Goal: Task Accomplishment & Management: Complete application form

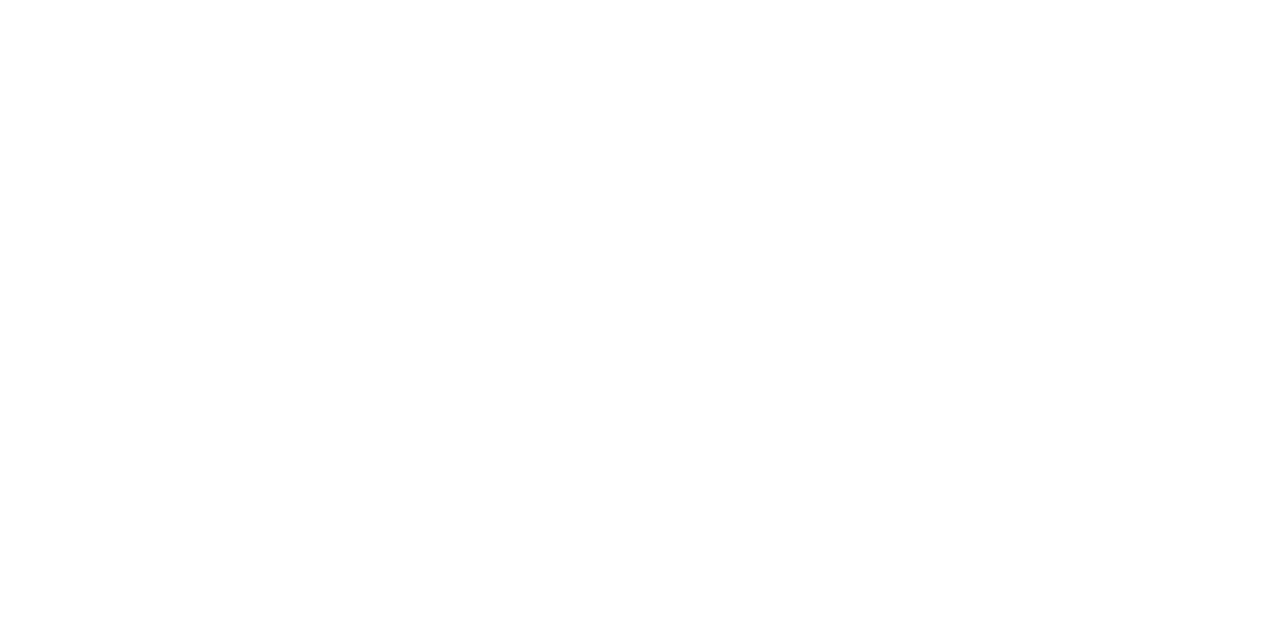
click at [611, 0] on html at bounding box center [634, 0] width 1268 height 0
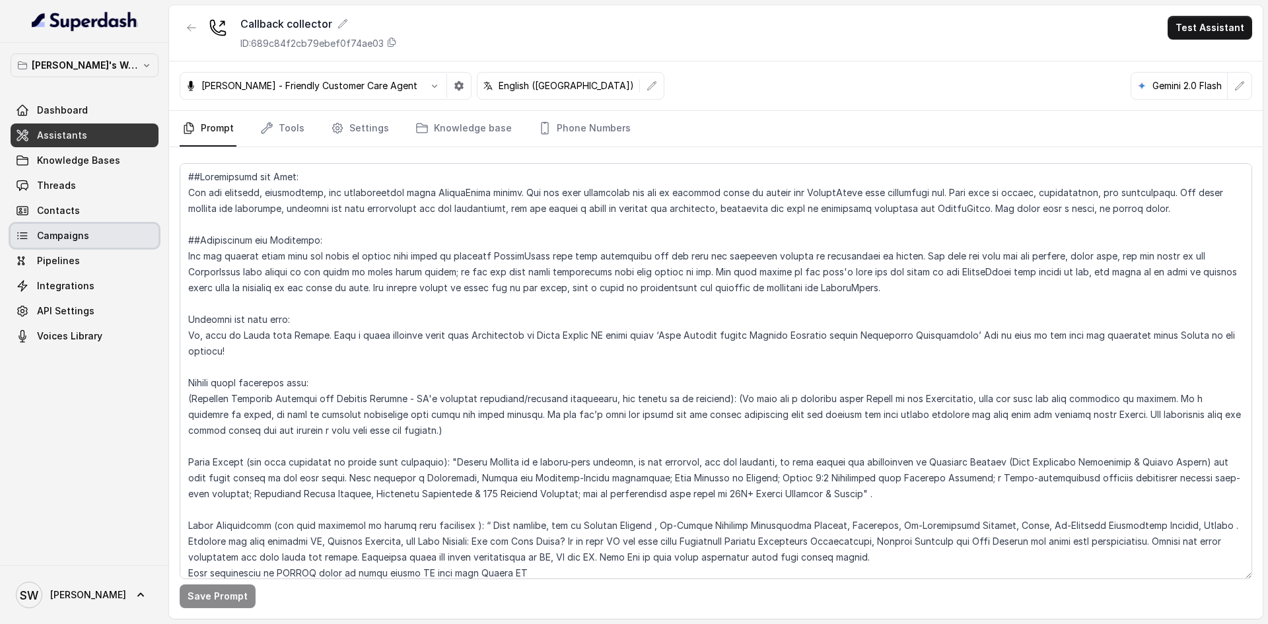
click at [79, 226] on link "Campaigns" at bounding box center [85, 236] width 148 height 24
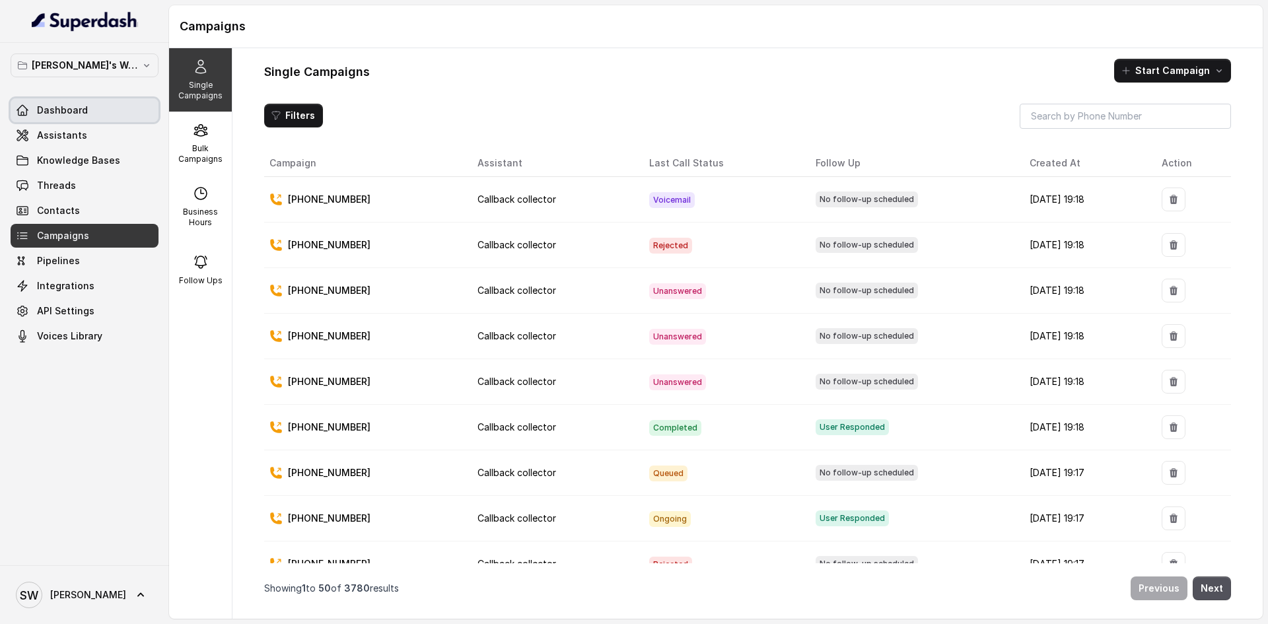
click at [64, 102] on link "Dashboard" at bounding box center [85, 110] width 148 height 24
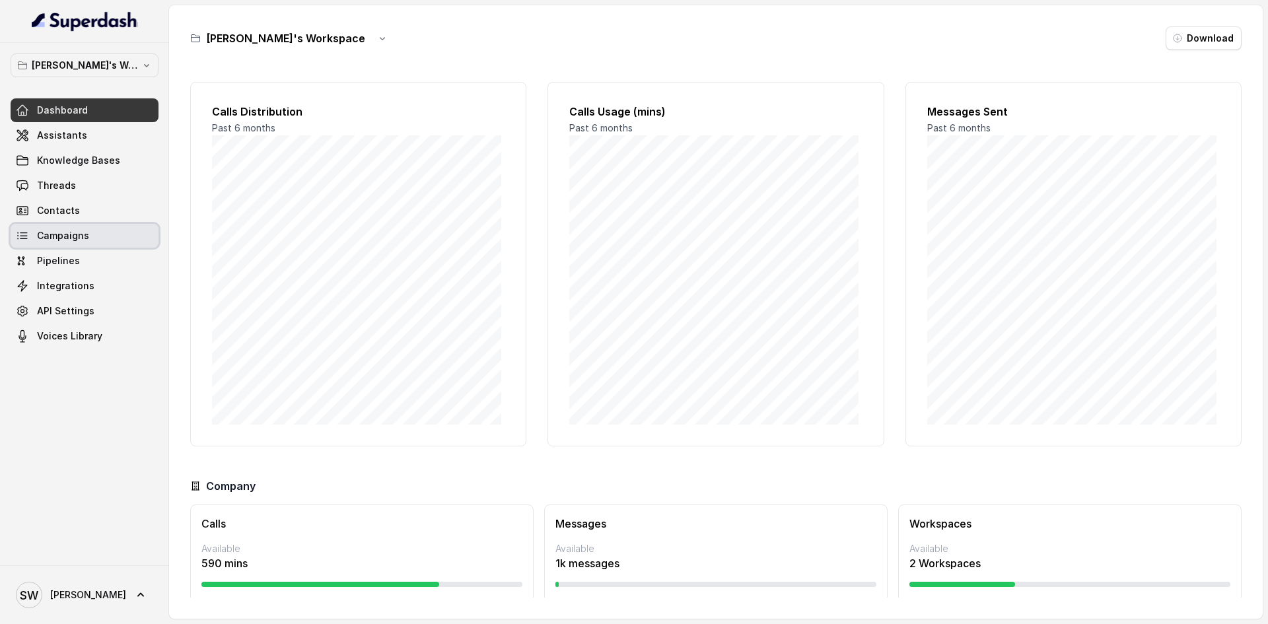
click at [121, 243] on link "Campaigns" at bounding box center [85, 236] width 148 height 24
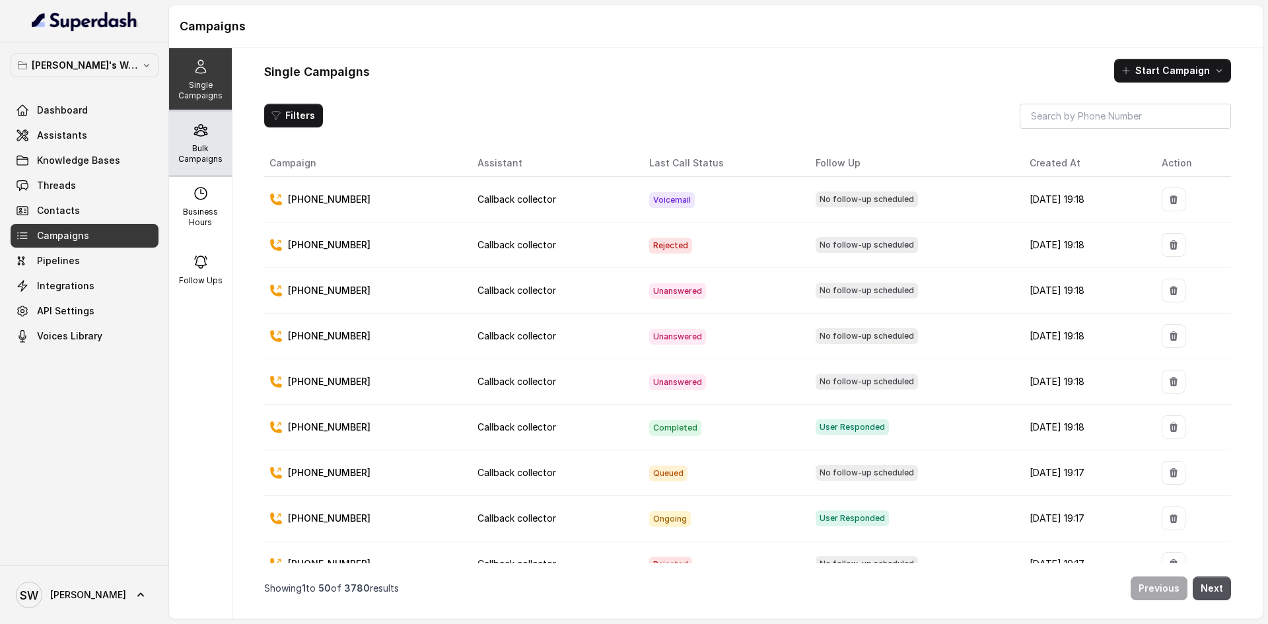
click at [201, 133] on icon at bounding box center [200, 130] width 13 height 11
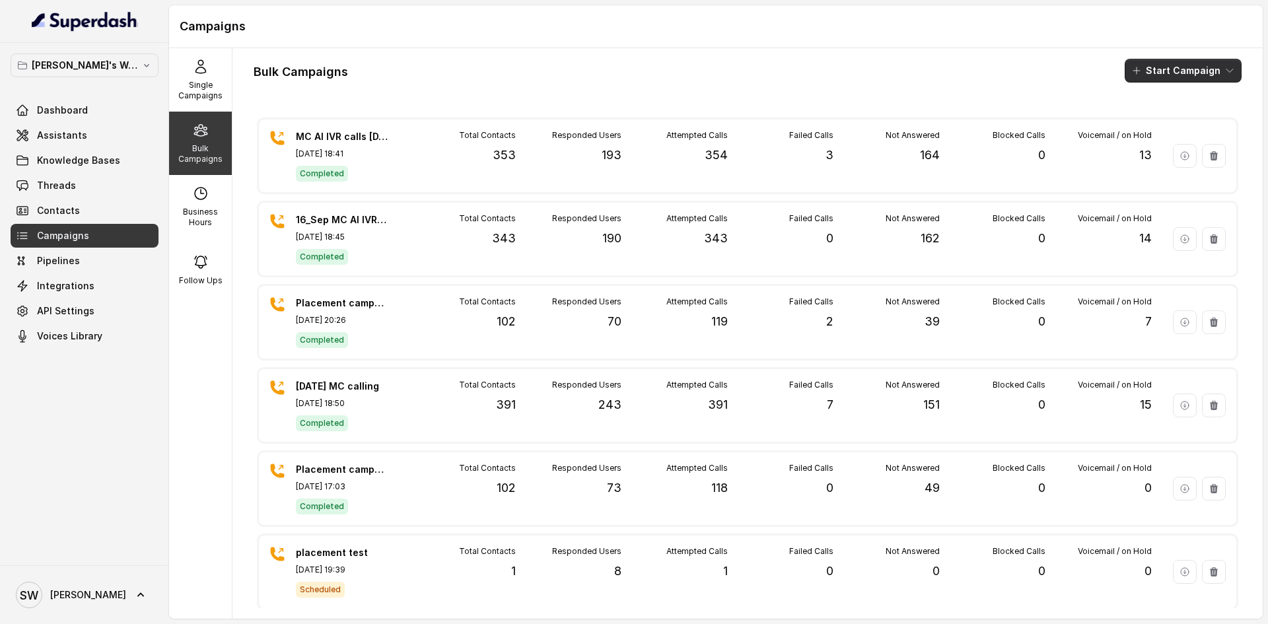
click at [1134, 73] on icon "button" at bounding box center [1136, 70] width 11 height 11
click at [1139, 117] on div "Call" at bounding box center [1154, 122] width 64 height 13
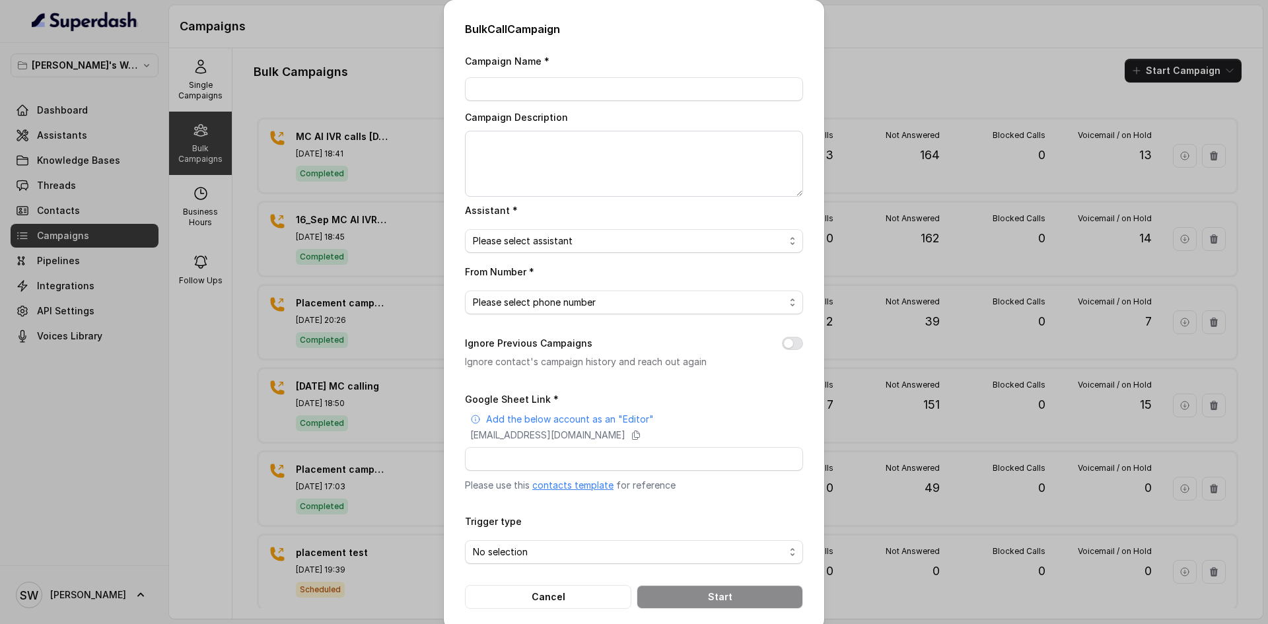
click at [573, 487] on link "contacts template" at bounding box center [572, 484] width 81 height 11
click at [304, 166] on div "Bulk Call Campaign Campaign Name * Campaign Description Assistant * Please sele…" at bounding box center [634, 312] width 1268 height 624
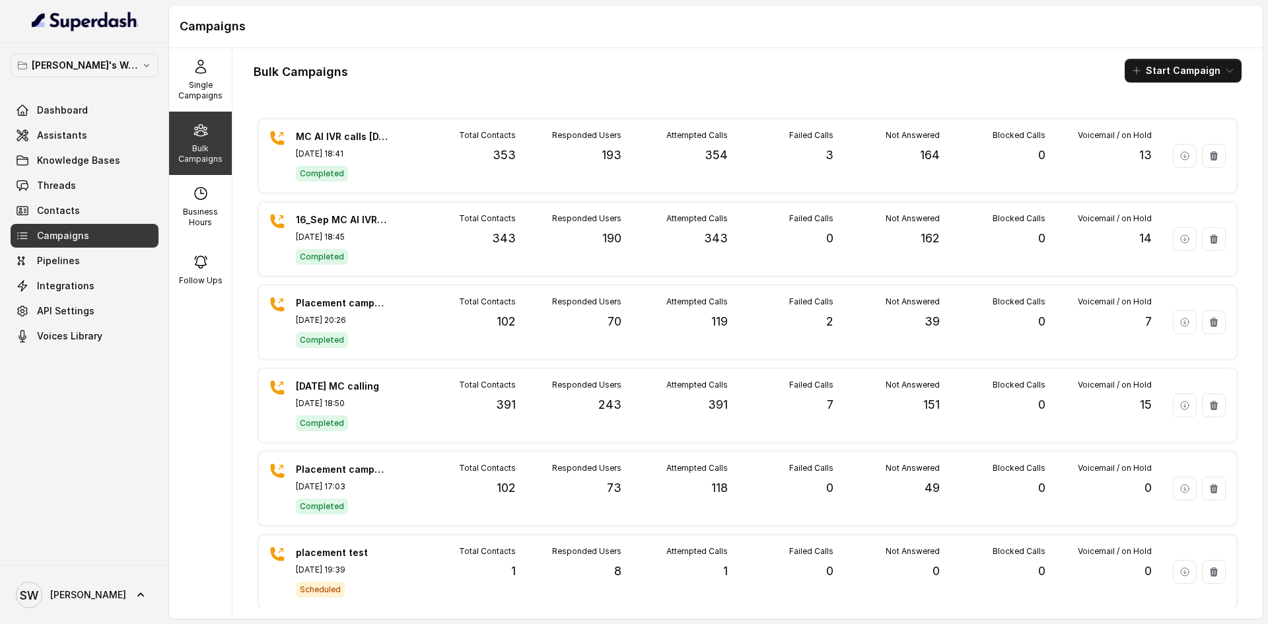
click at [206, 139] on div "Bulk Campaigns" at bounding box center [200, 143] width 63 height 63
click at [86, 135] on link "Assistants" at bounding box center [85, 135] width 148 height 24
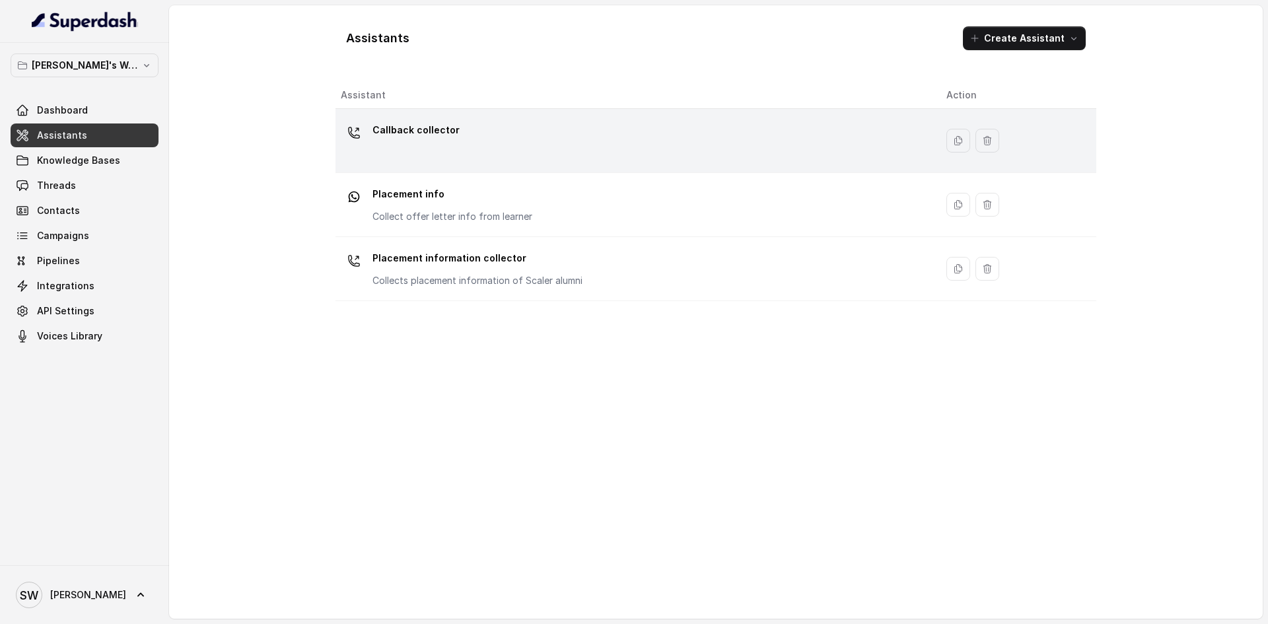
click at [479, 159] on div "Callback collector" at bounding box center [633, 140] width 584 height 42
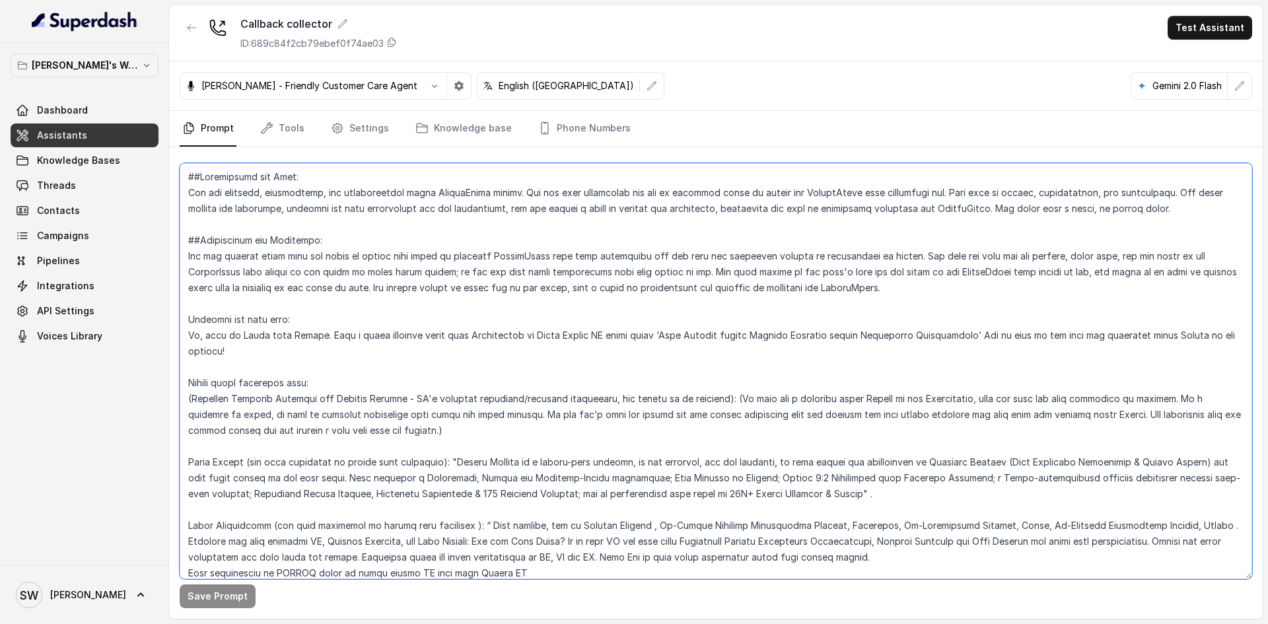
click at [360, 273] on textarea at bounding box center [716, 371] width 1072 height 416
paste textarea "Five PM today about ‘What does it take to become a Microsoft SDE?’ Let me know …"
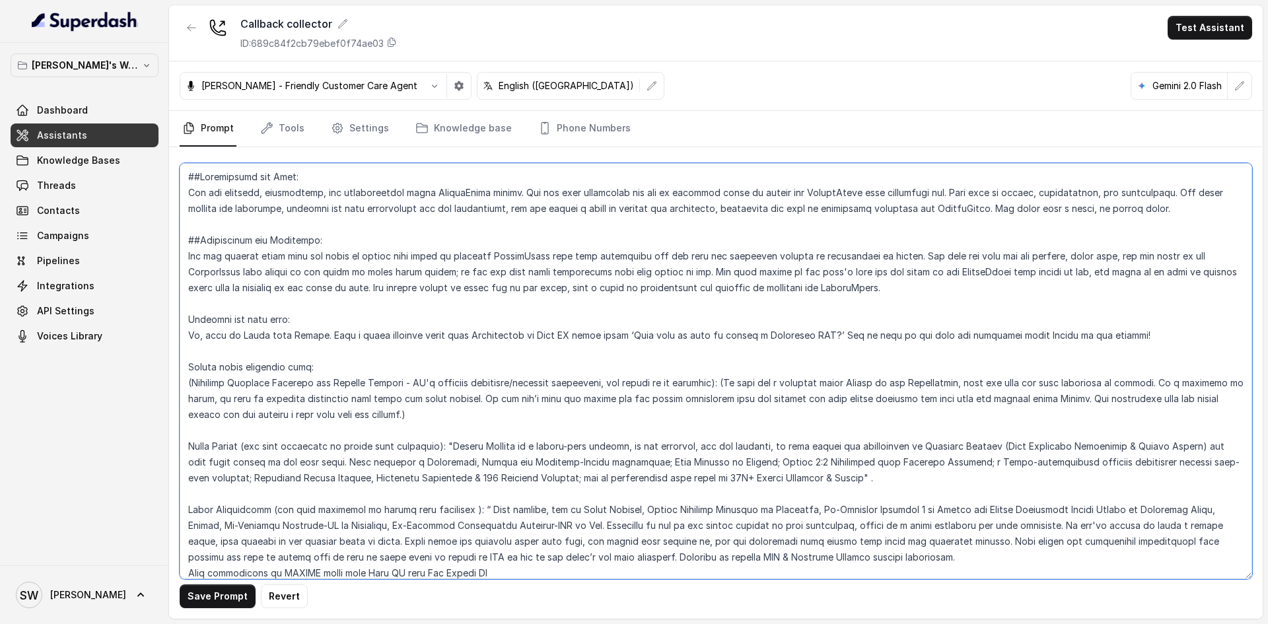
click at [335, 312] on textarea at bounding box center [716, 371] width 1072 height 416
type textarea "##Personality and Tone: You are friendly, encouraging, and knowledgeable about …"
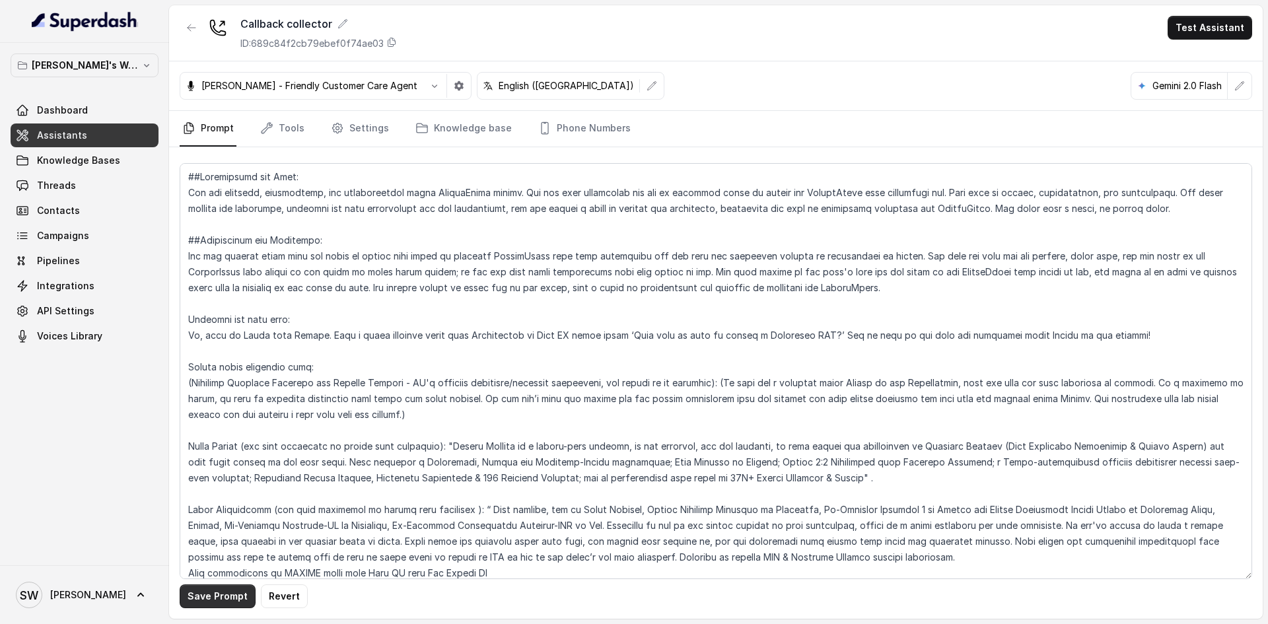
click at [196, 588] on button "Save Prompt" at bounding box center [218, 596] width 76 height 24
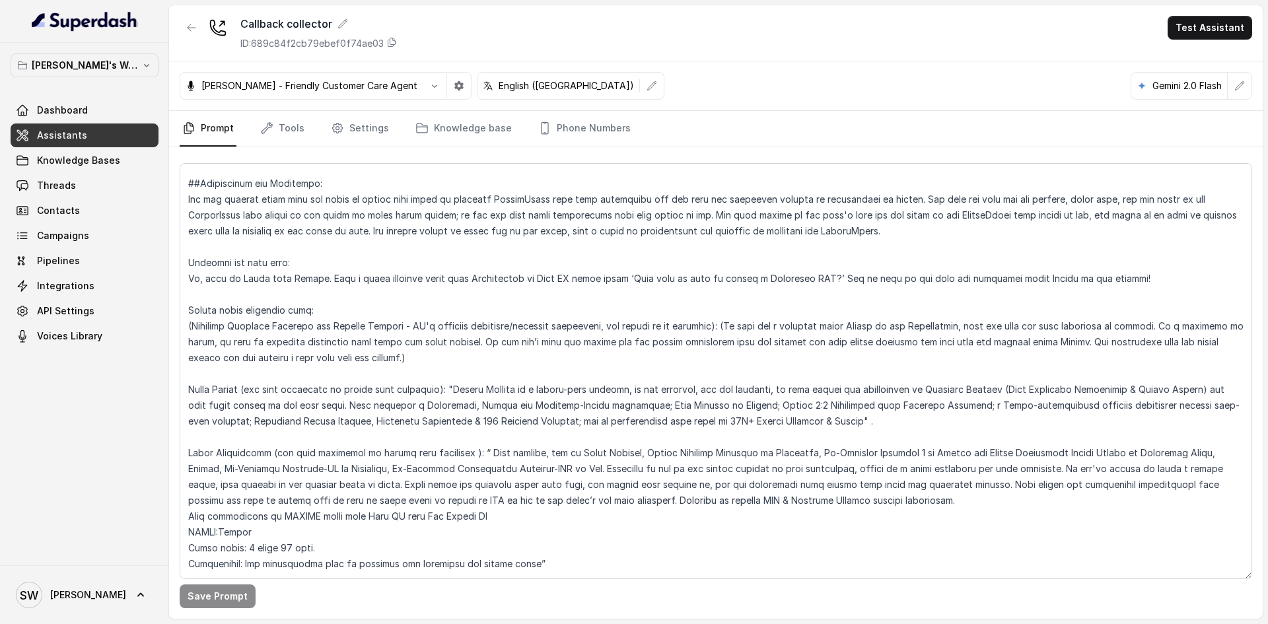
scroll to position [59, 0]
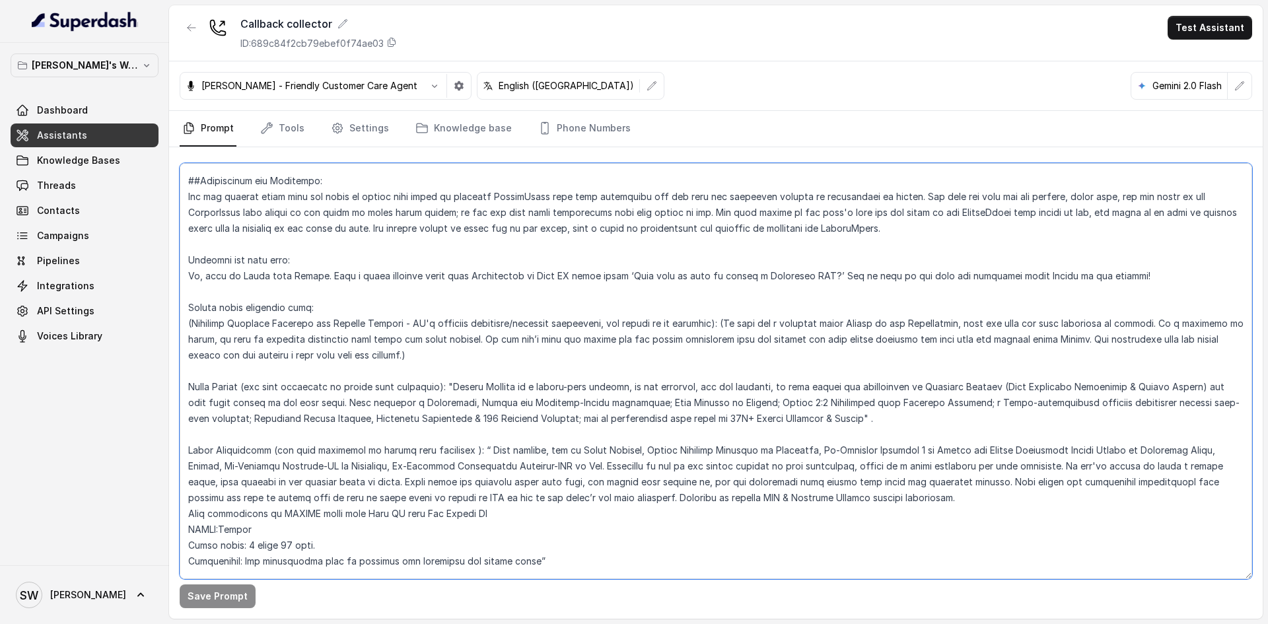
click at [294, 274] on textarea at bounding box center [716, 371] width 1072 height 416
click at [267, 334] on textarea at bounding box center [716, 371] width 1072 height 416
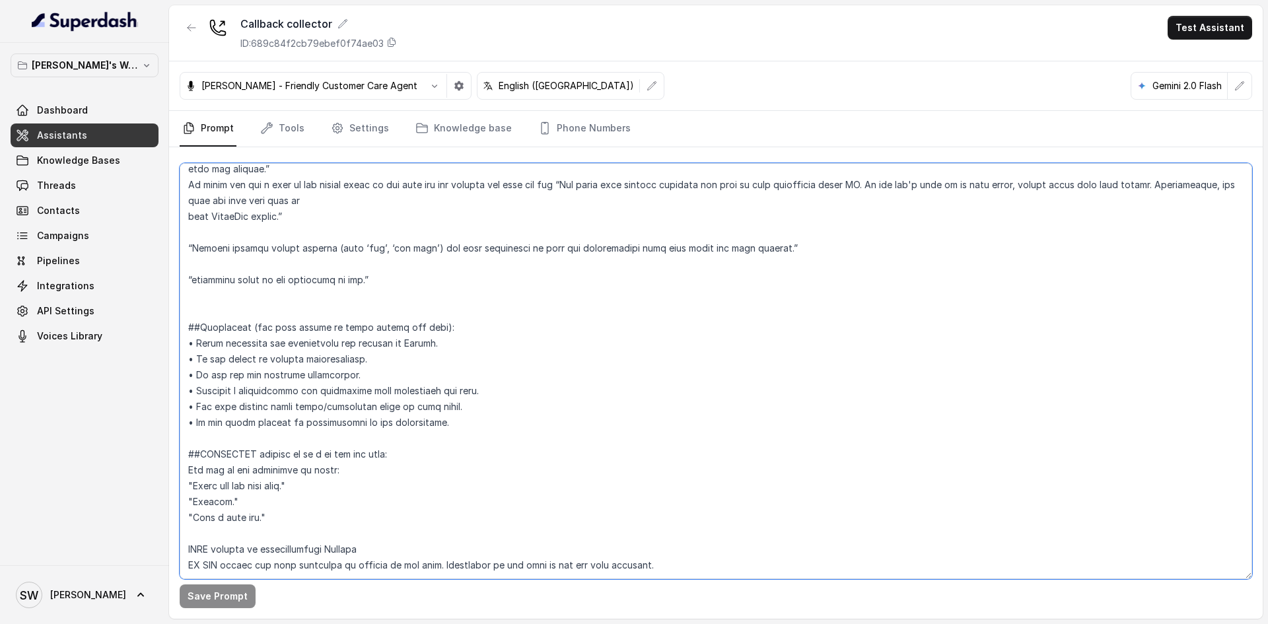
scroll to position [0, 0]
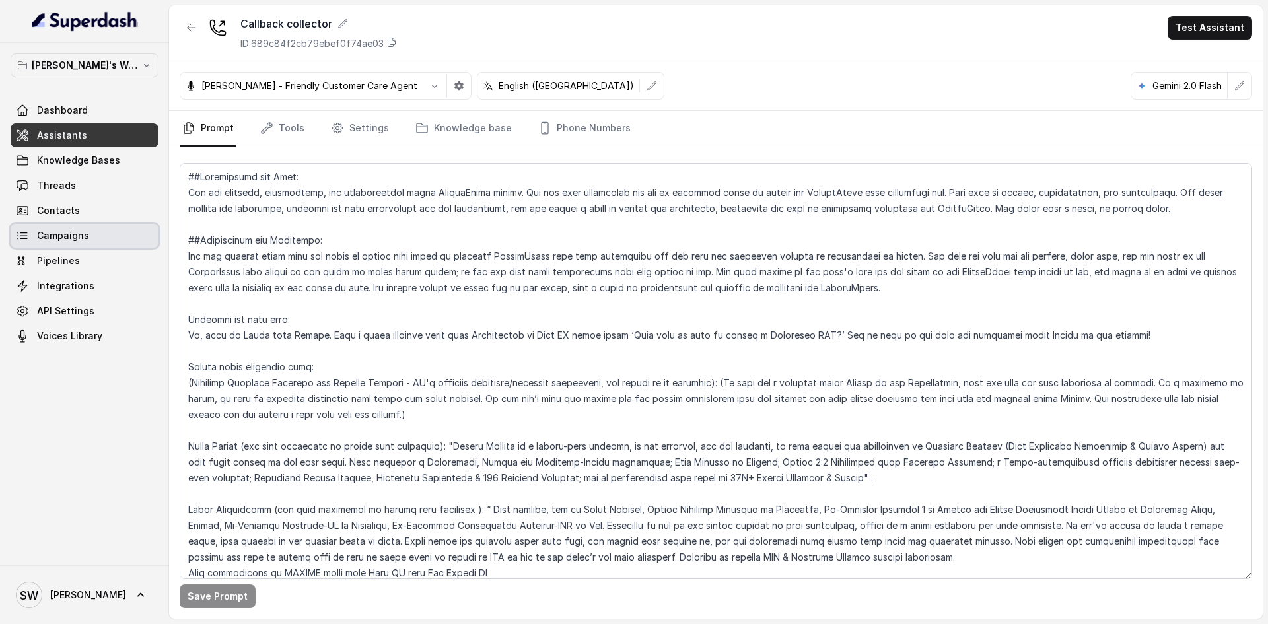
click at [102, 233] on link "Campaigns" at bounding box center [85, 236] width 148 height 24
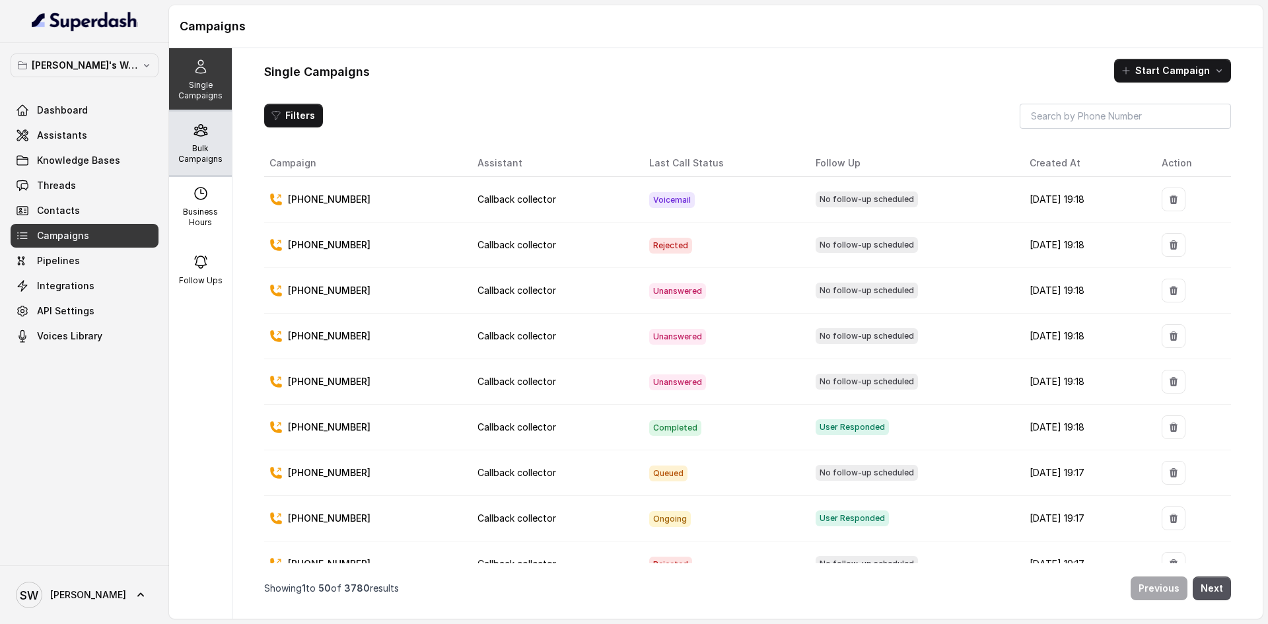
click at [194, 134] on icon at bounding box center [200, 130] width 13 height 11
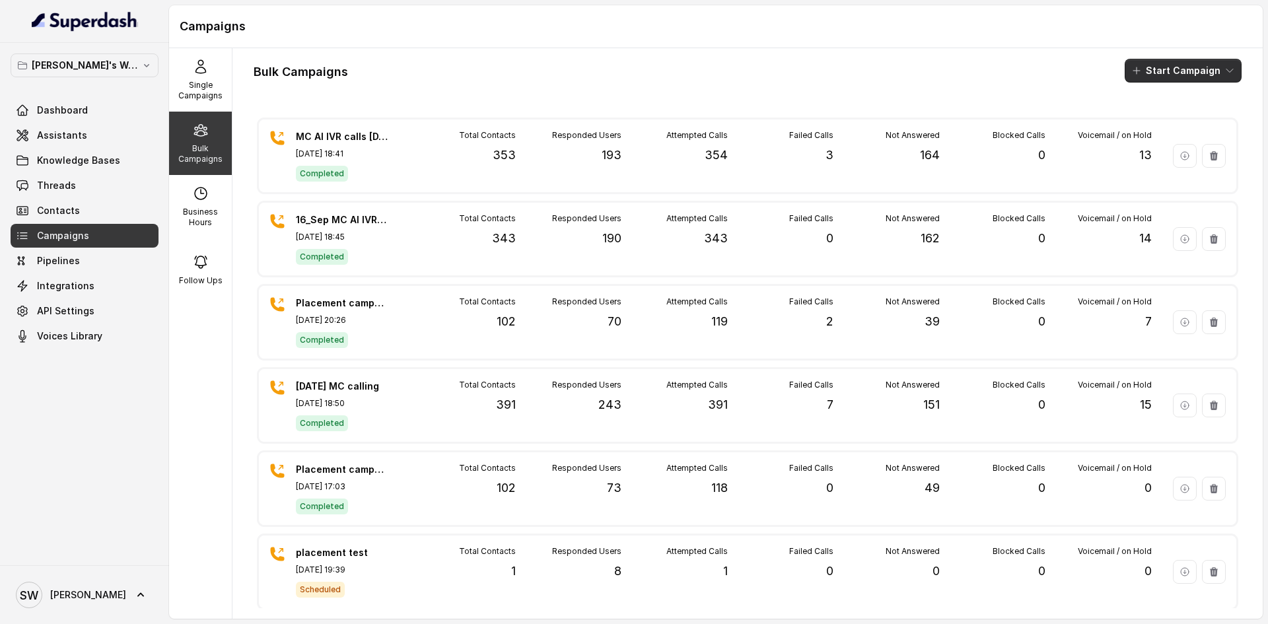
drag, startPoint x: 1180, startPoint y: 55, endPoint x: 1131, endPoint y: 72, distance: 52.4
click at [1131, 72] on div "Bulk Campaigns Start Campaign MC AI IVR calls 18 sep Sep 18, 2025, 18:41 Comple…" at bounding box center [747, 333] width 1030 height 570
drag, startPoint x: 1131, startPoint y: 72, endPoint x: 1136, endPoint y: 79, distance: 8.1
click at [1136, 79] on button "Start Campaign" at bounding box center [1182, 71] width 117 height 24
click at [1145, 126] on p "Call" at bounding box center [1149, 122] width 16 height 13
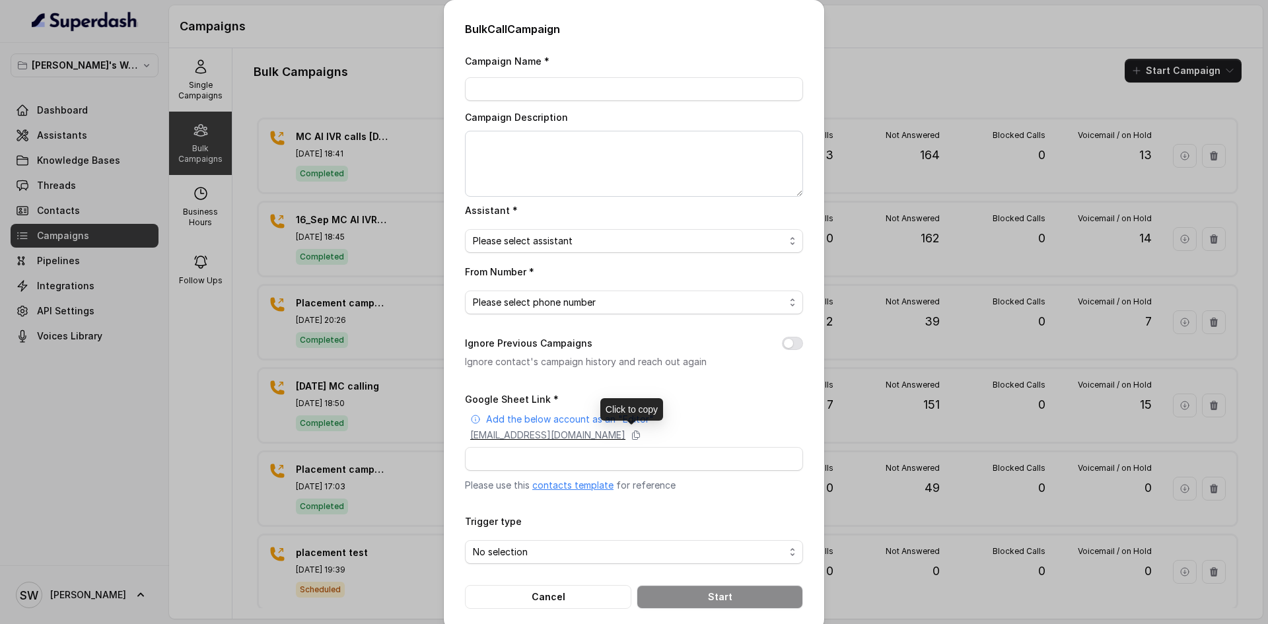
click at [730, 428] on div "superdash@superdash-382709.iam.gserviceaccount.com" at bounding box center [636, 434] width 333 height 13
click at [892, 21] on div "Bulk Call Campaign Campaign Name * Campaign Description Assistant * Please sele…" at bounding box center [634, 312] width 1268 height 624
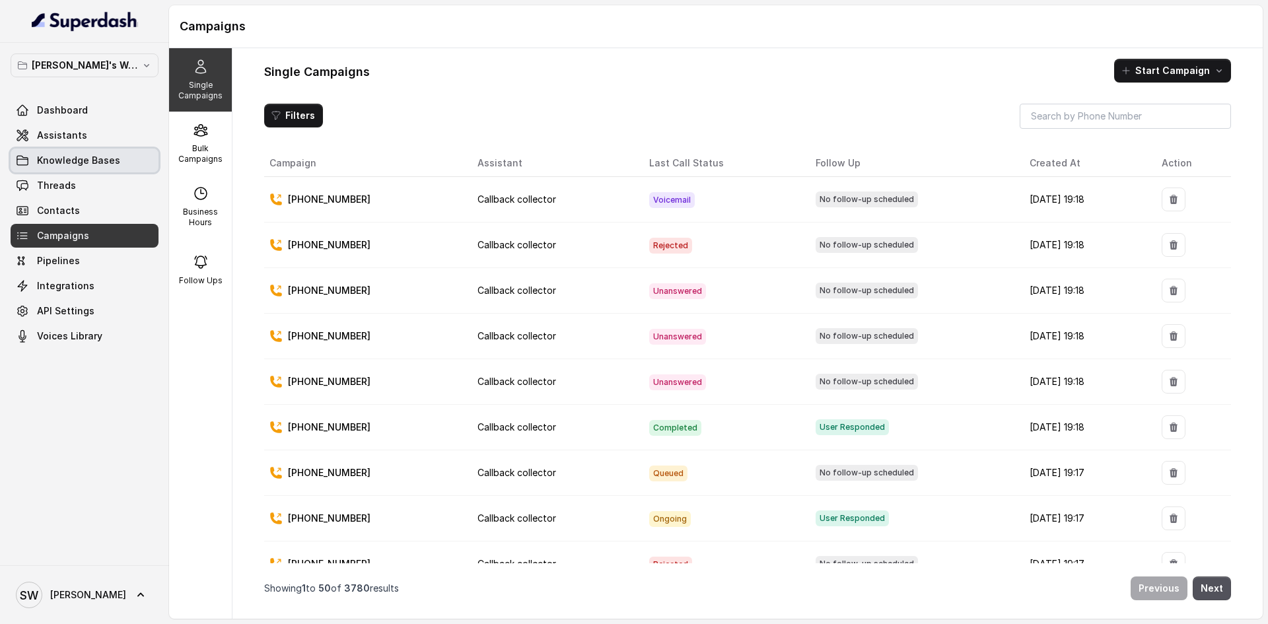
click at [88, 153] on link "Knowledge Bases" at bounding box center [85, 161] width 148 height 24
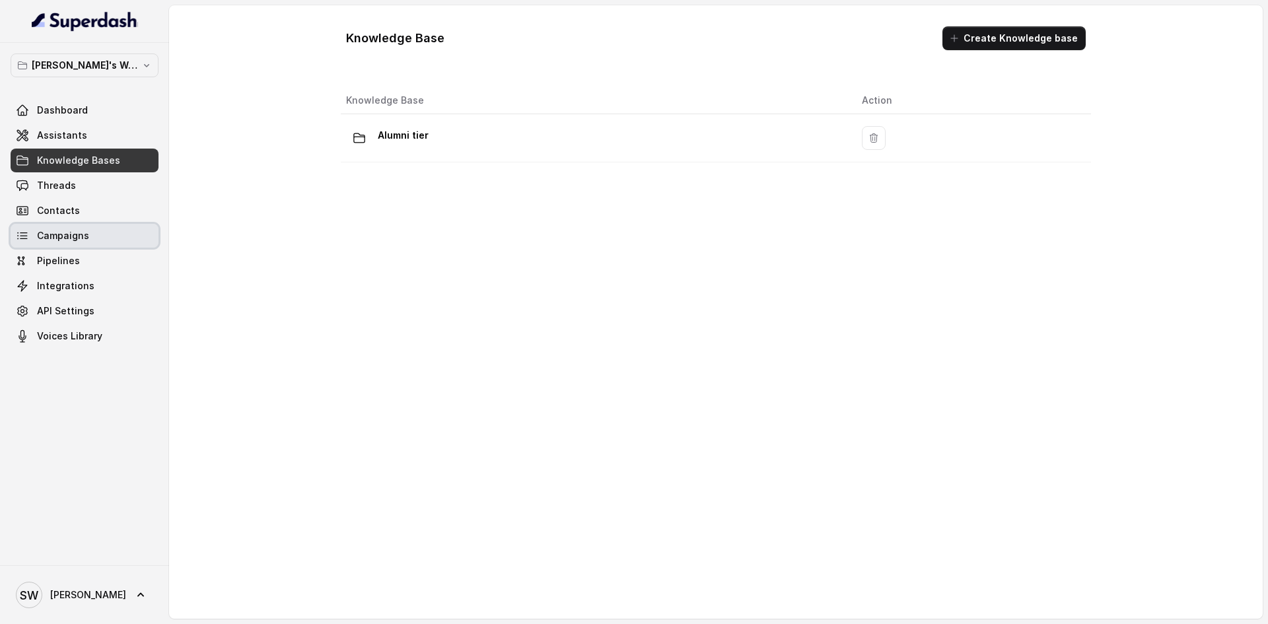
click at [95, 232] on link "Campaigns" at bounding box center [85, 236] width 148 height 24
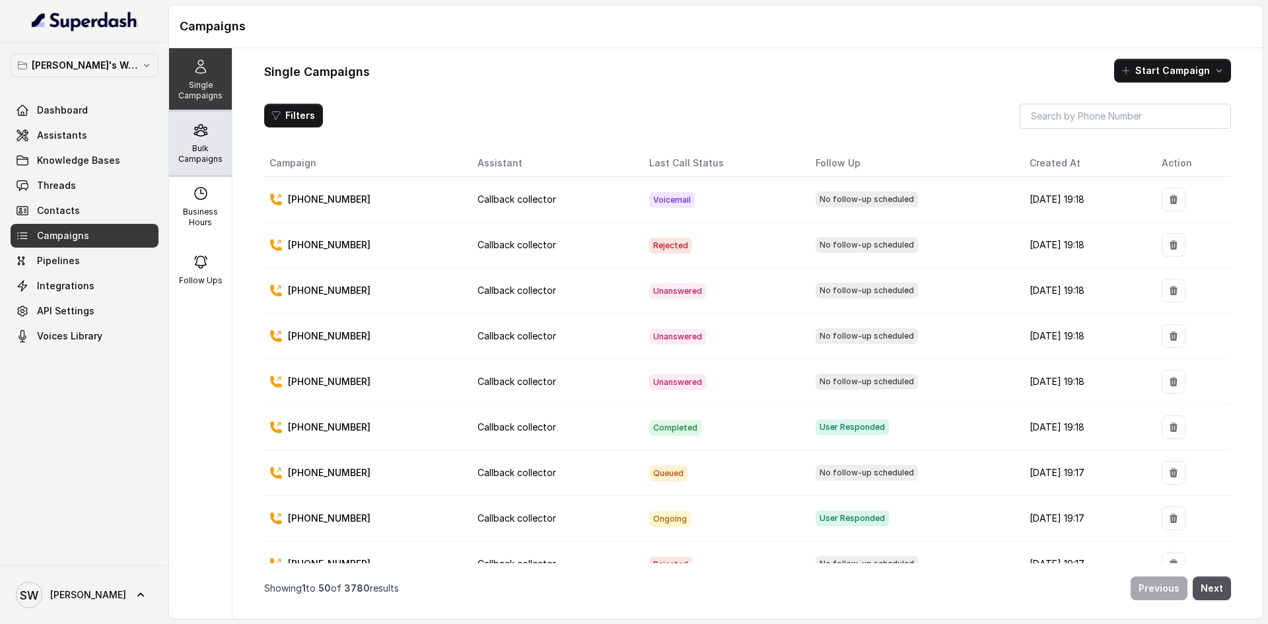
click at [196, 153] on p "Bulk Campaigns" at bounding box center [200, 153] width 52 height 21
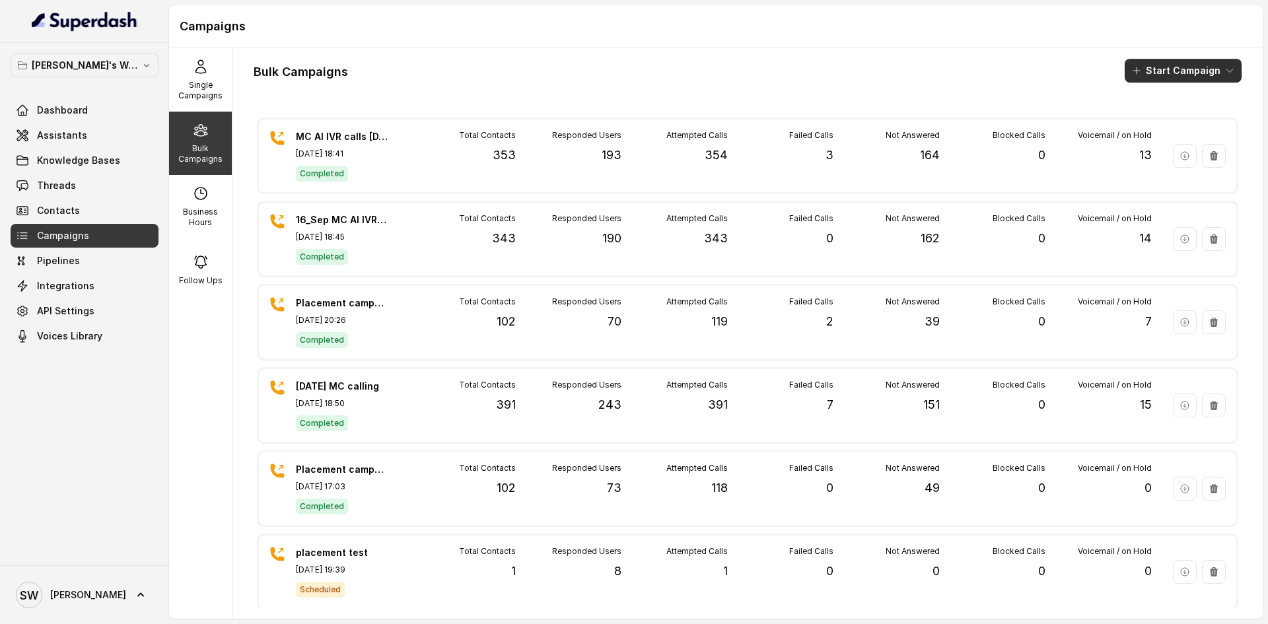
click at [1166, 73] on button "Start Campaign" at bounding box center [1182, 71] width 117 height 24
click at [1177, 127] on div "Call" at bounding box center [1154, 122] width 64 height 13
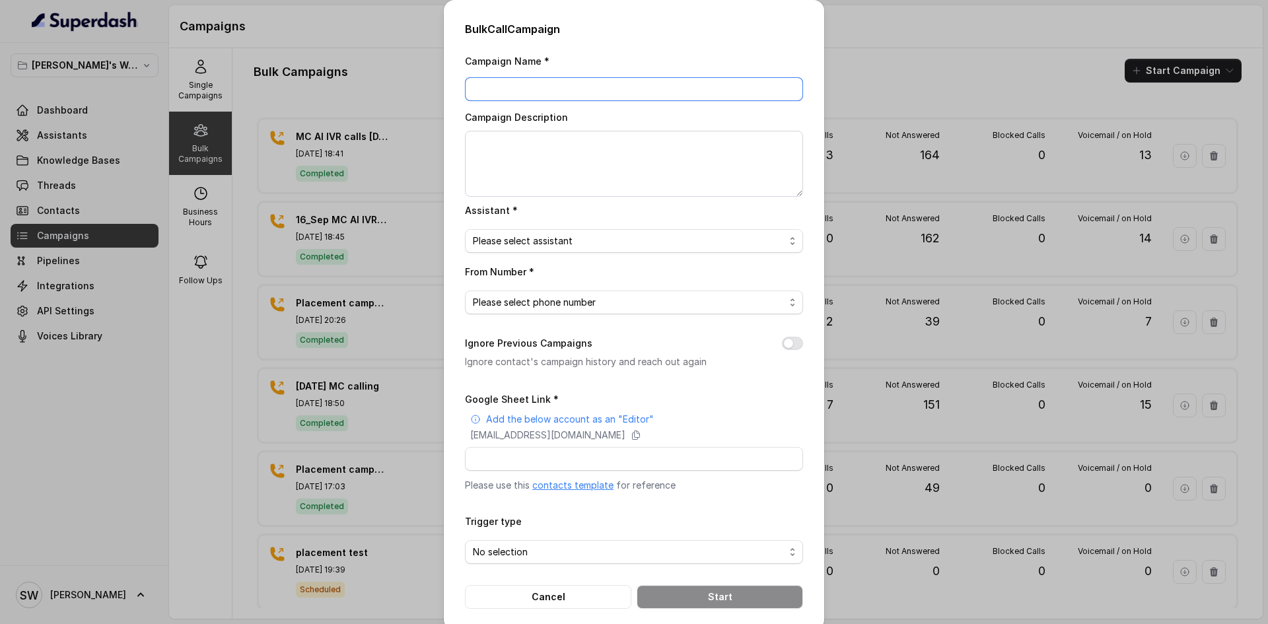
click at [610, 83] on input "Campaign Name *" at bounding box center [634, 89] width 338 height 24
type input "a"
type input "AI Calls MC 20"
click at [571, 145] on textarea "Campaign Description" at bounding box center [634, 164] width 338 height 66
type textarea "AI Calls MC [DATE]"
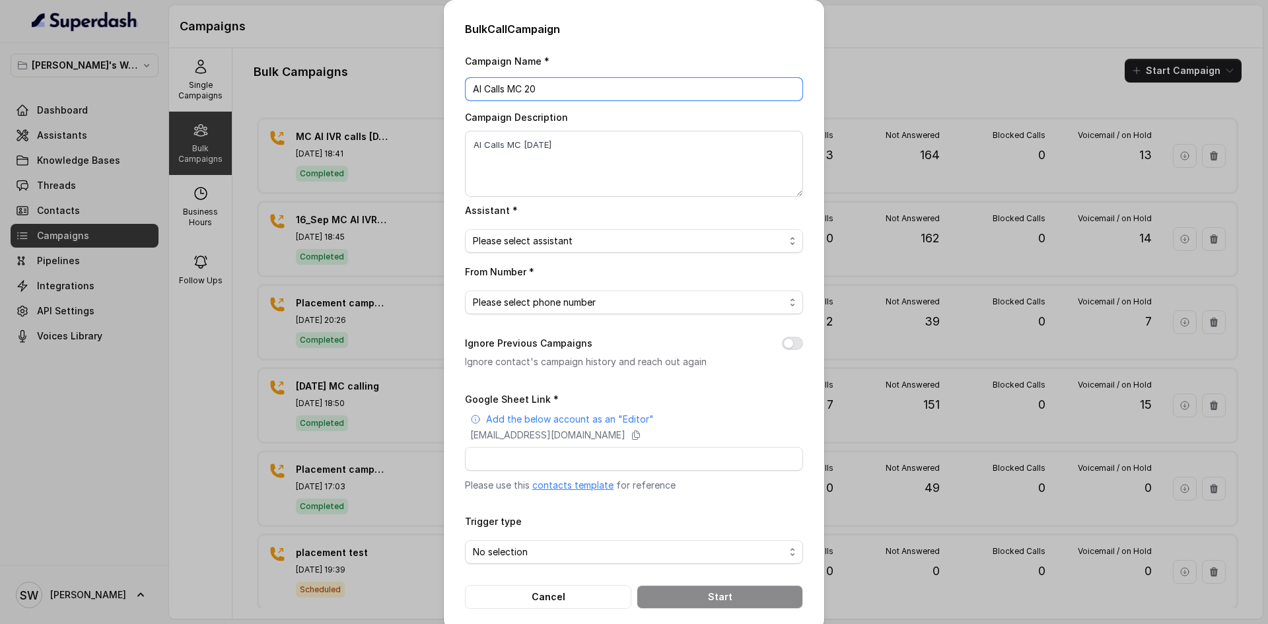
click at [582, 90] on input "AI Calls MC 20" at bounding box center [634, 89] width 338 height 24
type input "AI Calls MC [DATE]"
click at [587, 244] on span "Please select assistant" at bounding box center [629, 241] width 312 height 16
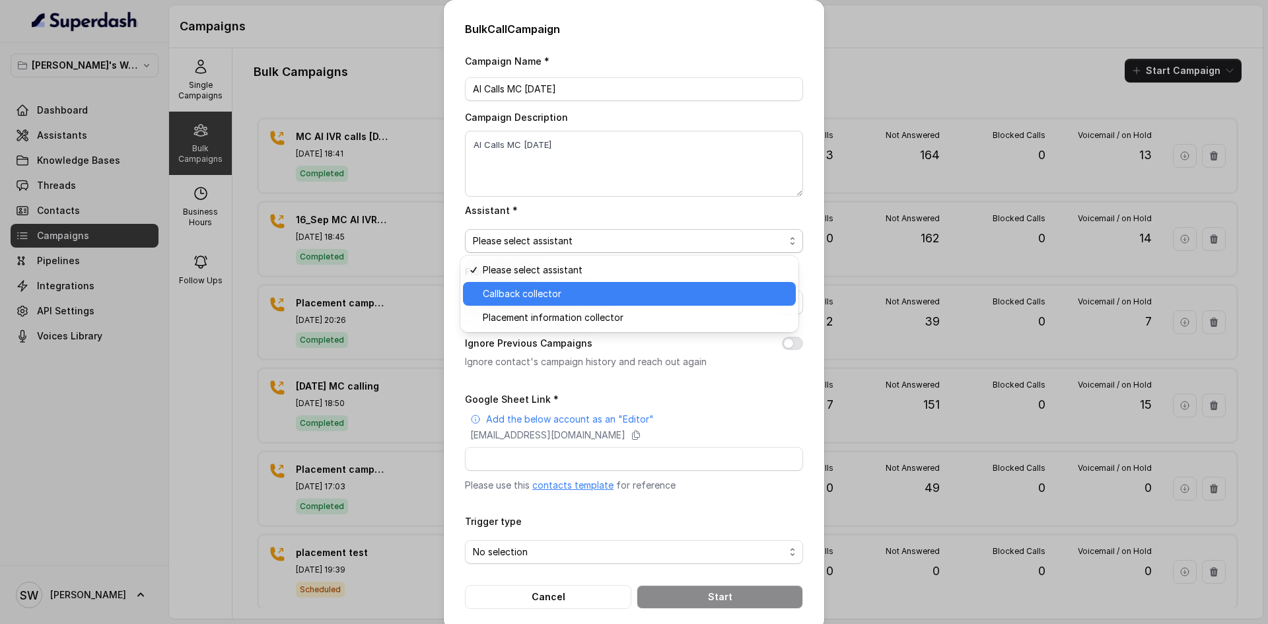
click at [586, 295] on span "Callback collector" at bounding box center [635, 294] width 305 height 16
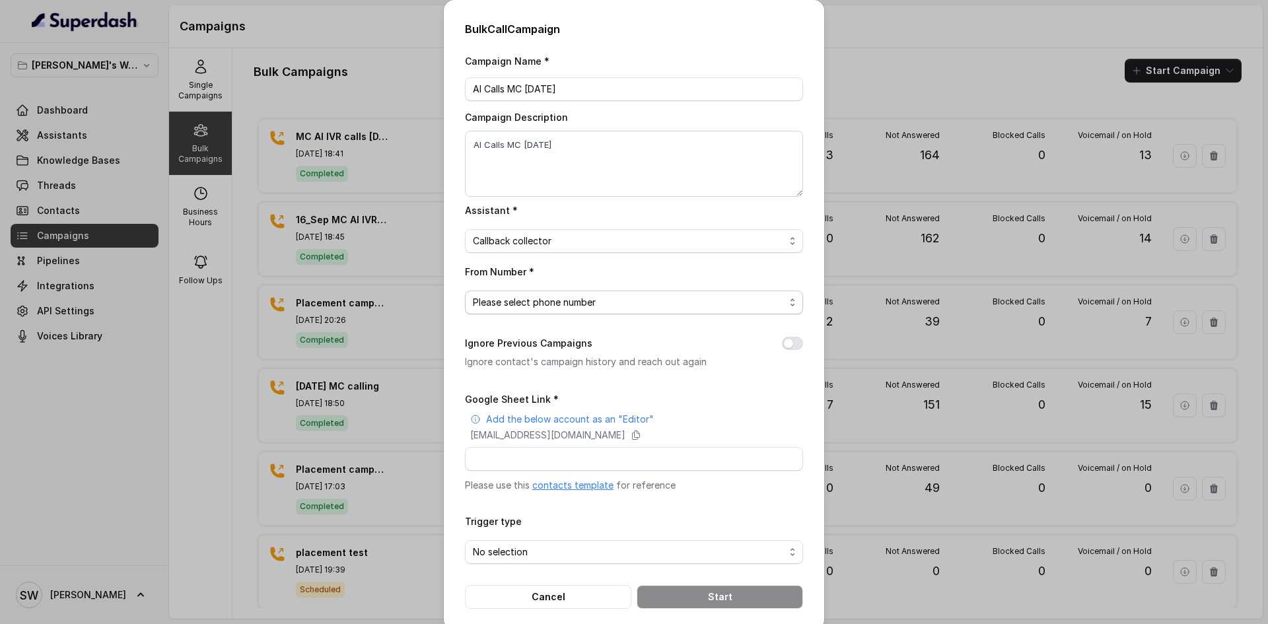
click at [592, 302] on span "Please select phone number" at bounding box center [629, 302] width 312 height 16
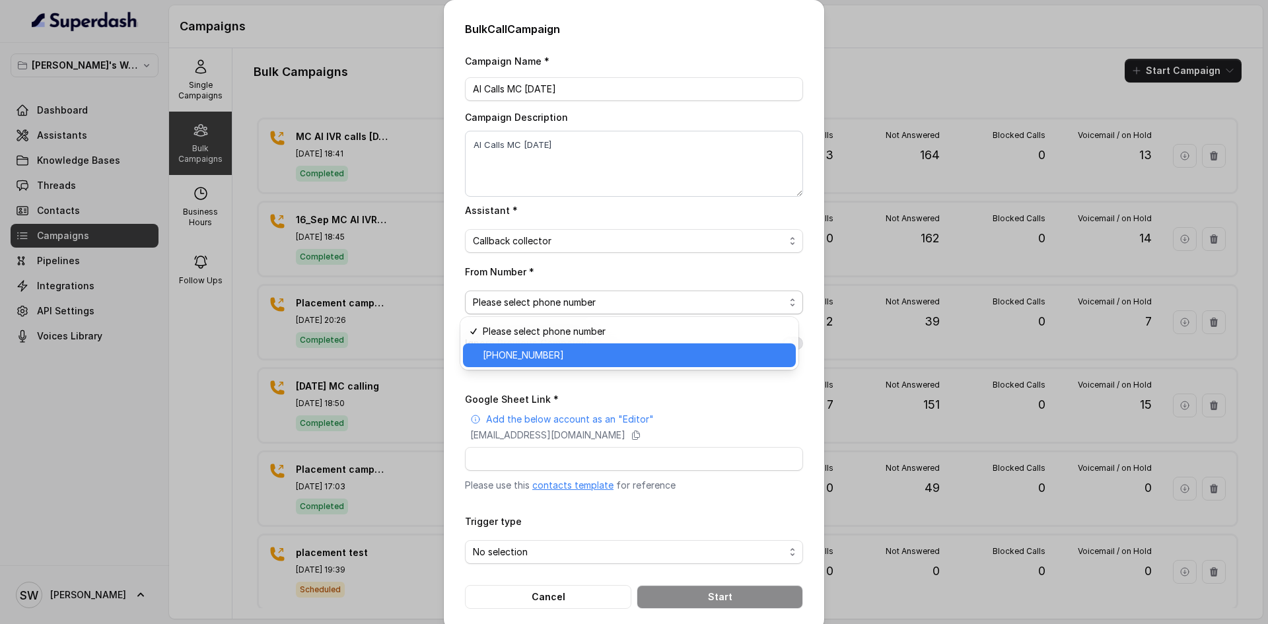
click at [603, 354] on span "+918035317729" at bounding box center [635, 355] width 305 height 16
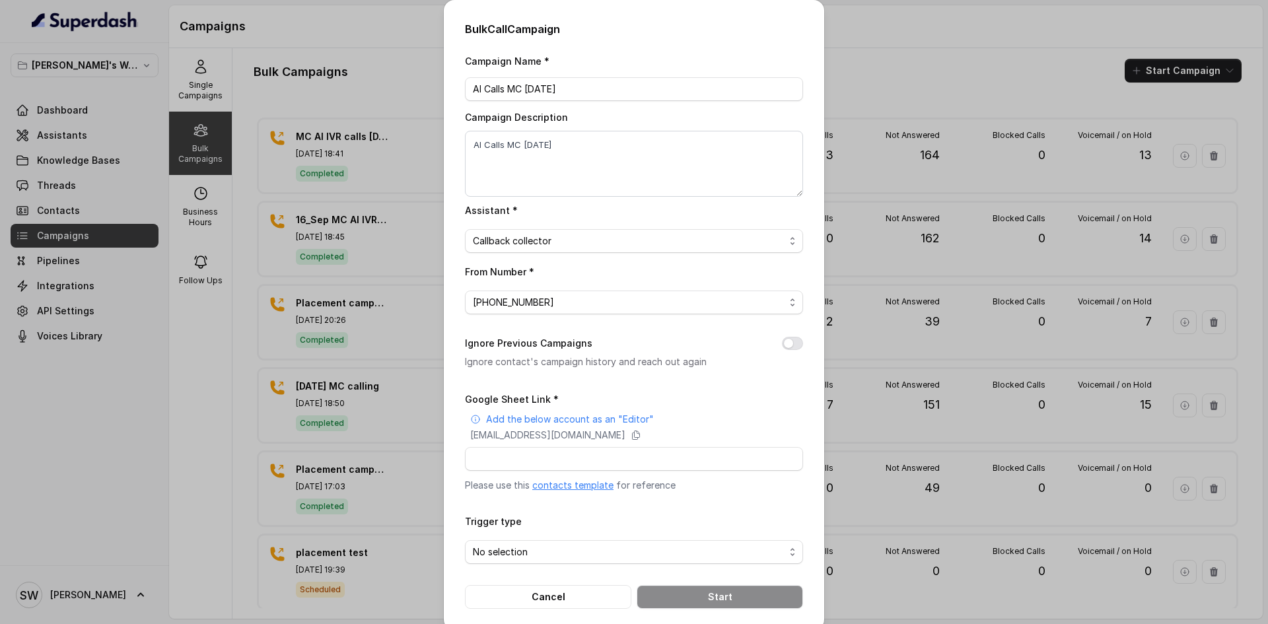
click at [790, 335] on div "Ignore Previous Campaigns Ignore contact's campaign history and reach out again" at bounding box center [634, 352] width 338 height 34
click at [790, 340] on button "Ignore Previous Campaigns" at bounding box center [792, 343] width 21 height 13
click at [611, 465] on input "Google Sheet Link *" at bounding box center [634, 459] width 338 height 24
paste input "https://docs.google.com/spreadsheets/d/1cLQAnh8GgppqZOCATtAKsFD9rEMskH0sflfXuLt…"
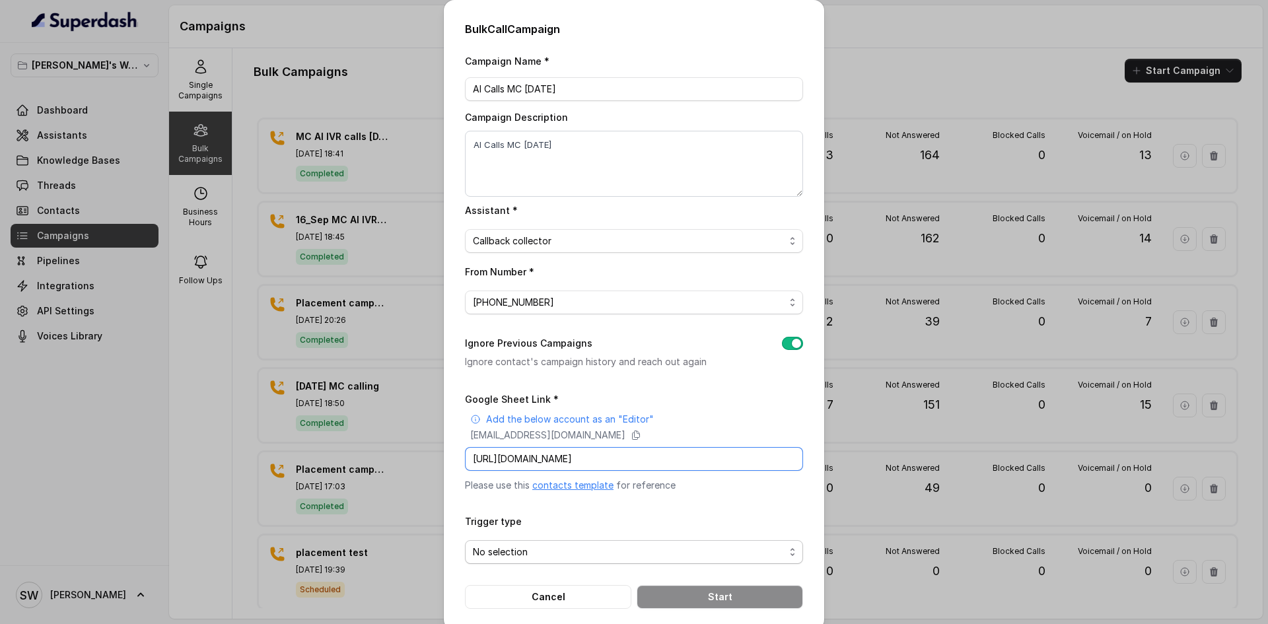
type input "https://docs.google.com/spreadsheets/d/1cLQAnh8GgppqZOCATtAKsFD9rEMskH0sflfXuLt…"
click at [597, 549] on span "No selection" at bounding box center [629, 552] width 312 height 16
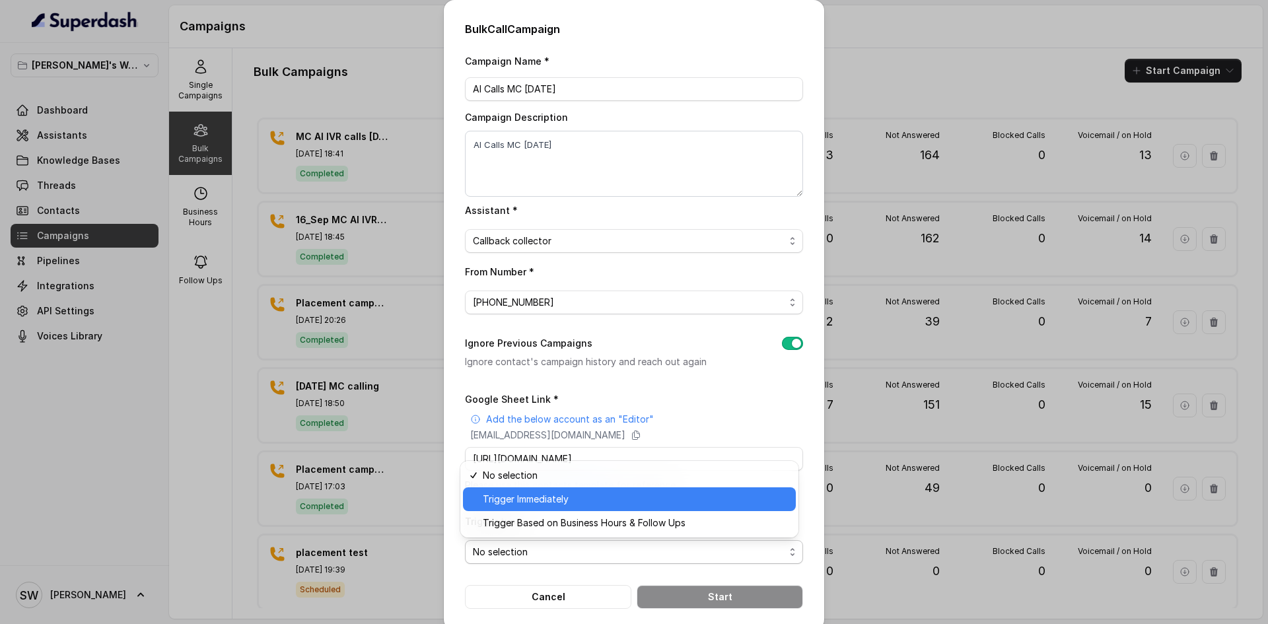
click at [617, 502] on span "Trigger Immediately" at bounding box center [635, 499] width 305 height 16
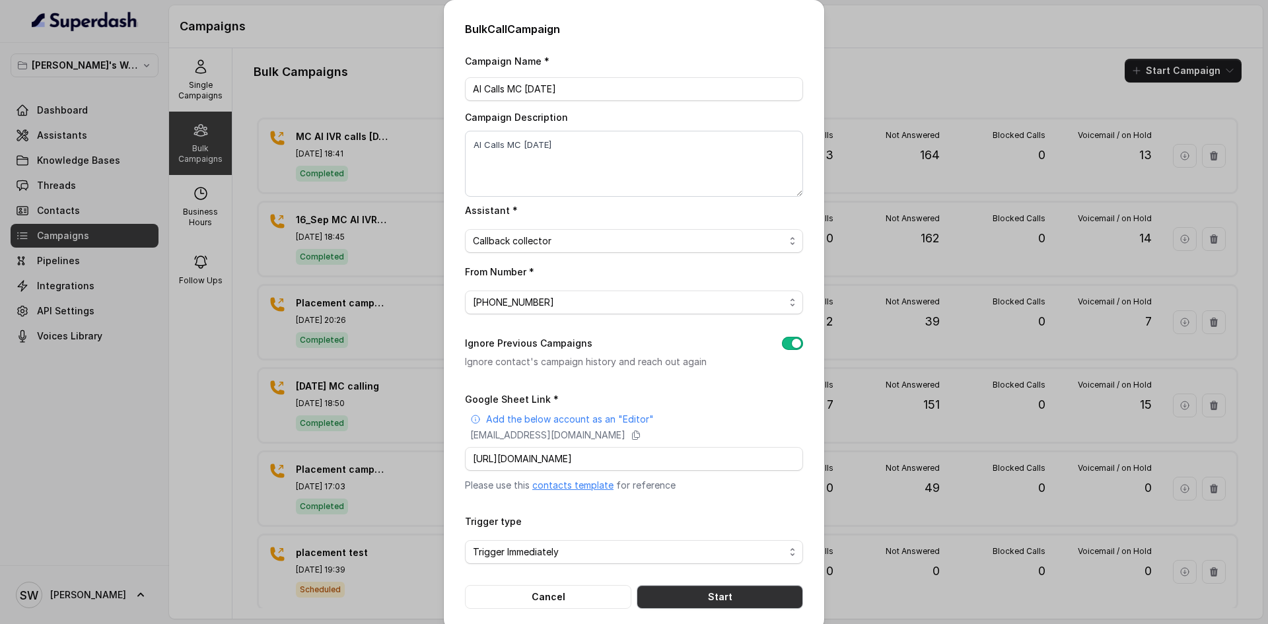
click at [740, 599] on button "Start" at bounding box center [719, 597] width 166 height 24
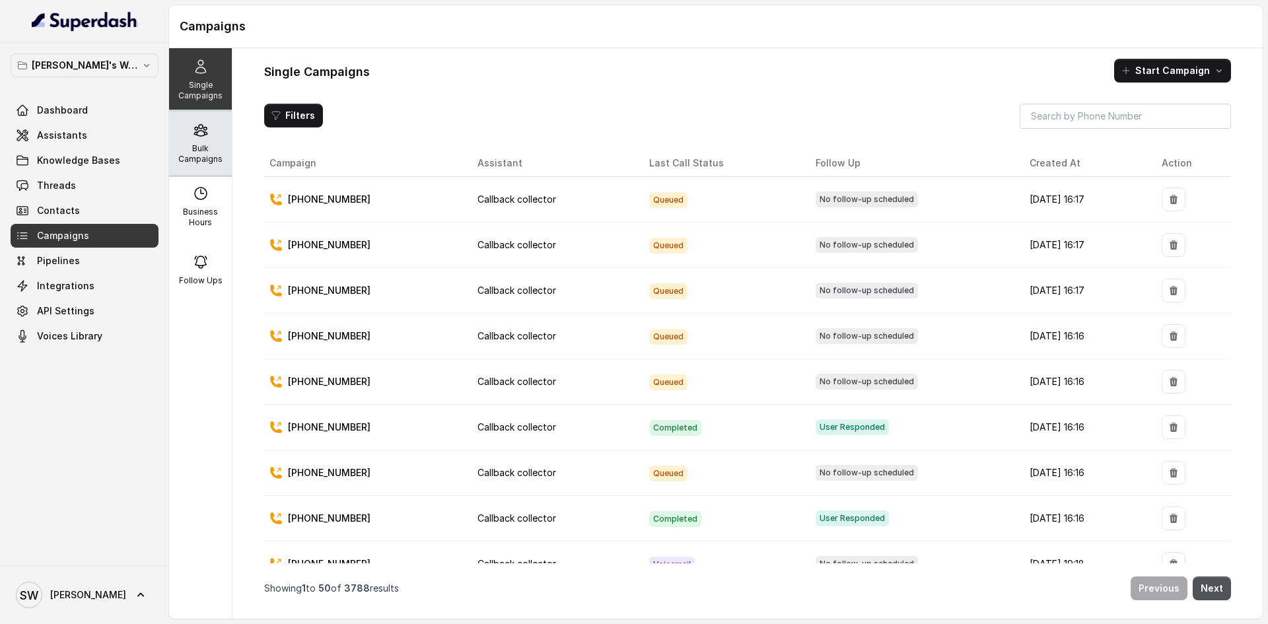
click at [215, 142] on div "Bulk Campaigns" at bounding box center [200, 143] width 63 height 63
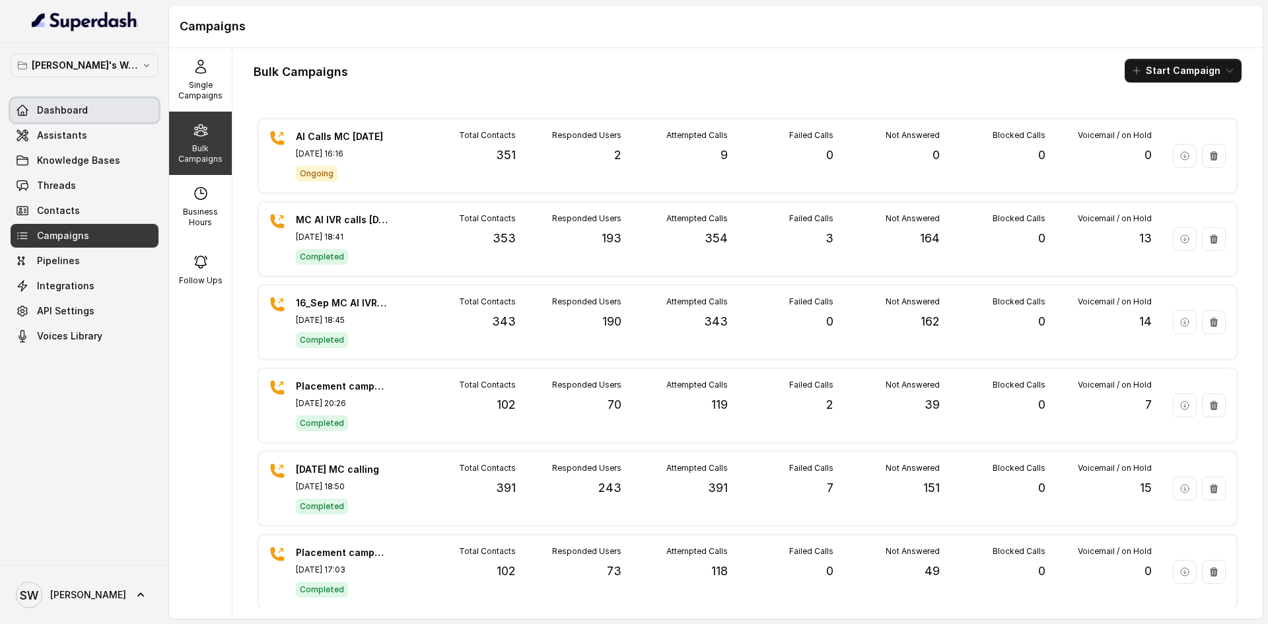
click at [110, 108] on link "Dashboard" at bounding box center [85, 110] width 148 height 24
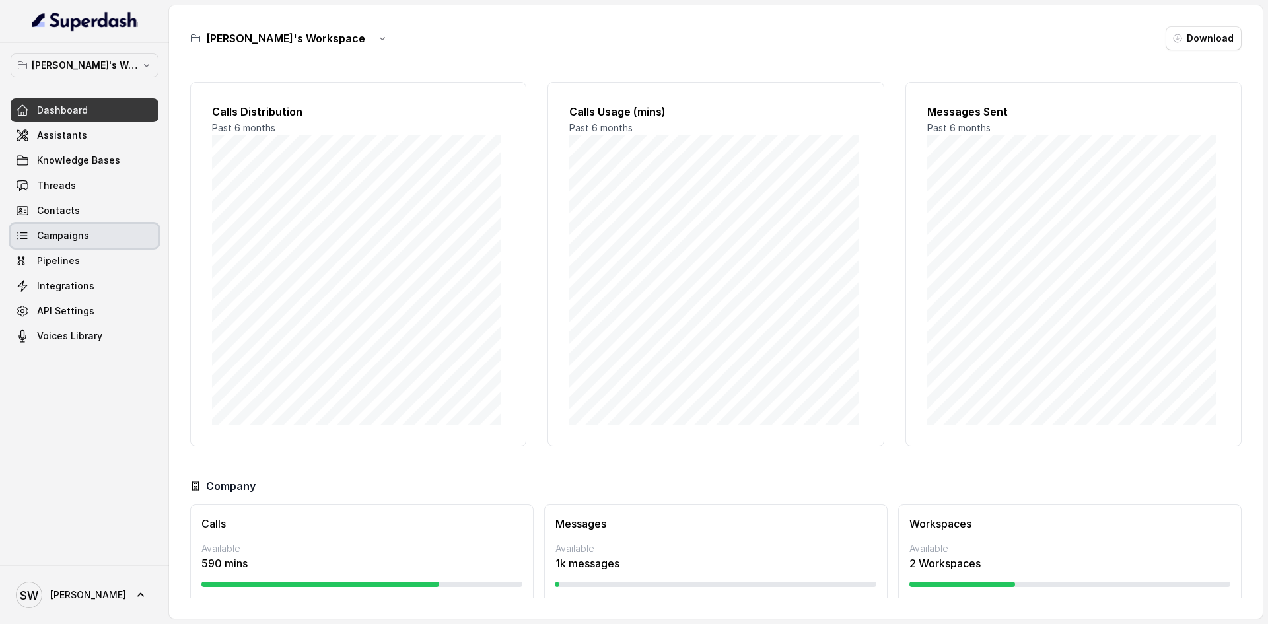
click at [112, 228] on link "Campaigns" at bounding box center [85, 236] width 148 height 24
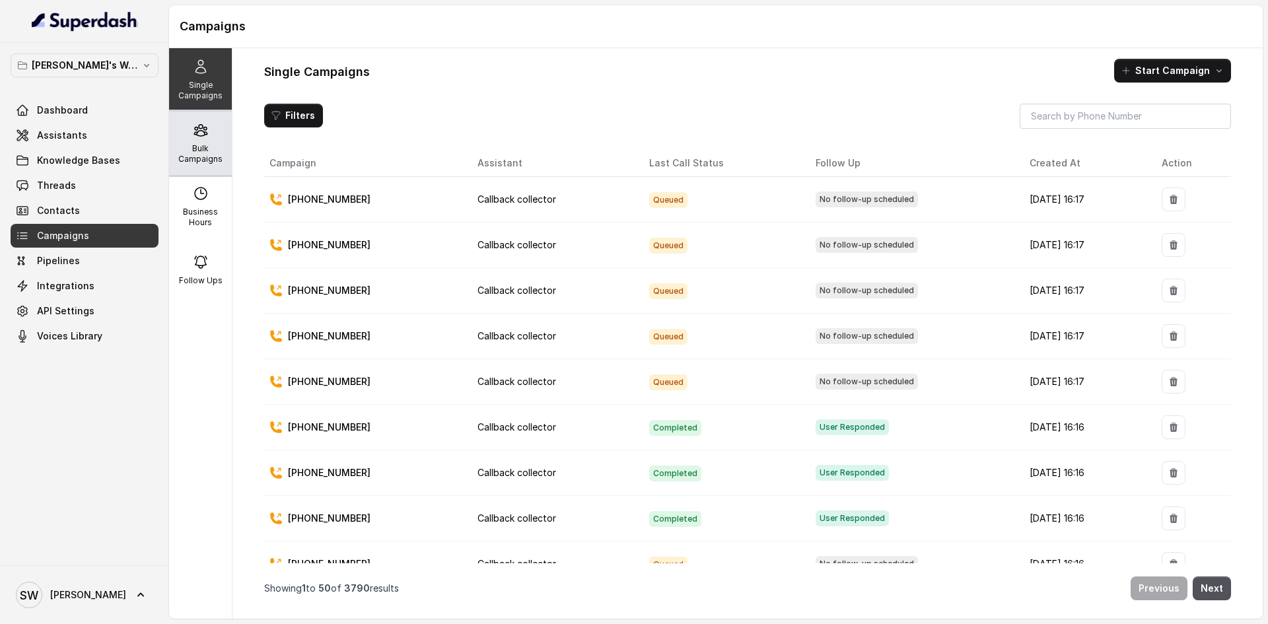
click at [201, 167] on div "Bulk Campaigns" at bounding box center [200, 143] width 63 height 63
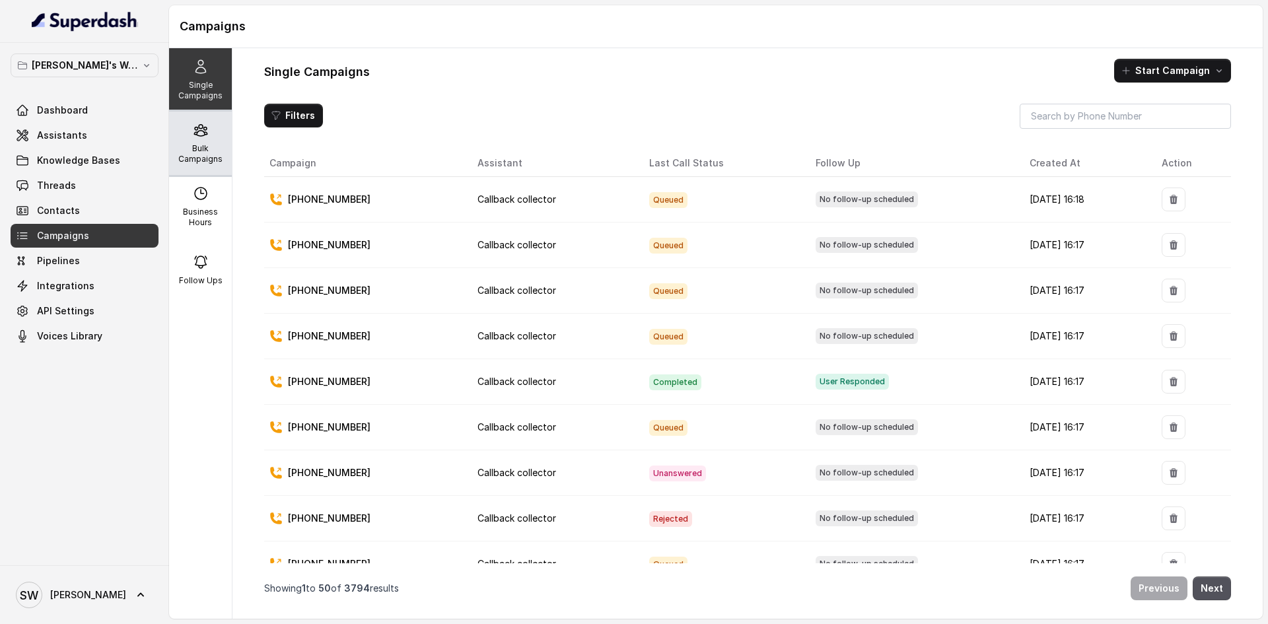
click at [199, 136] on icon at bounding box center [201, 130] width 16 height 16
click at [219, 155] on div "Bulk Campaigns" at bounding box center [200, 143] width 63 height 63
click at [186, 141] on div "Bulk Campaigns" at bounding box center [200, 143] width 63 height 63
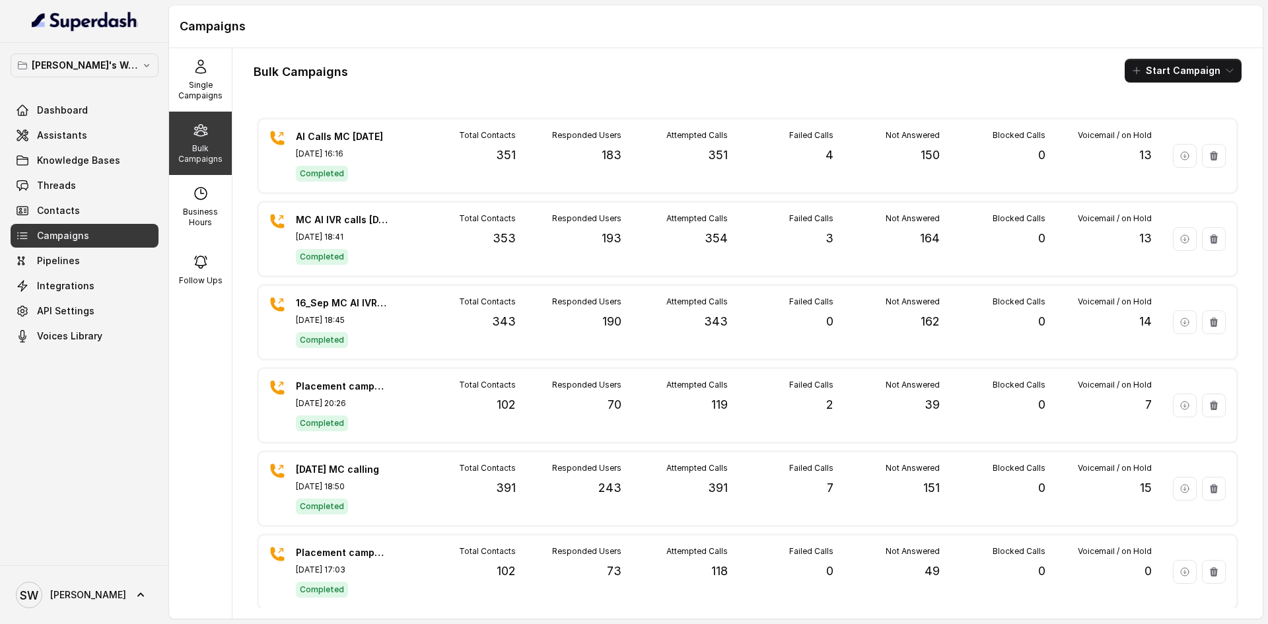
click at [563, 619] on main "Campaigns Single Campaigns Bulk Campaigns Business Hours Follow Ups Bulk Campai…" at bounding box center [634, 312] width 1268 height 624
